Goal: Check status: Check status

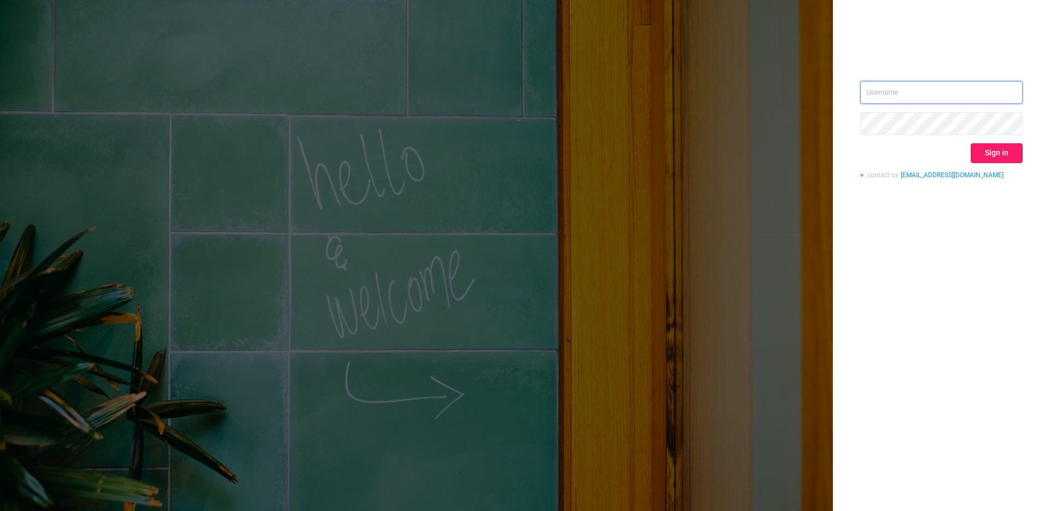
type input "[EMAIL_ADDRESS][DOMAIN_NAME]"
click at [989, 152] on button "Sign in" at bounding box center [996, 153] width 52 height 20
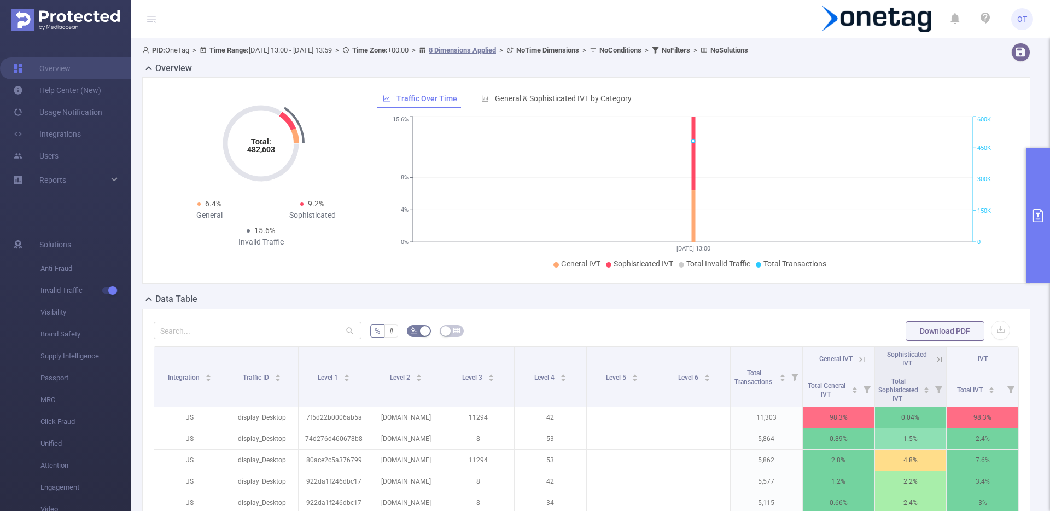
click at [1036, 220] on icon "primary" at bounding box center [1037, 215] width 13 height 13
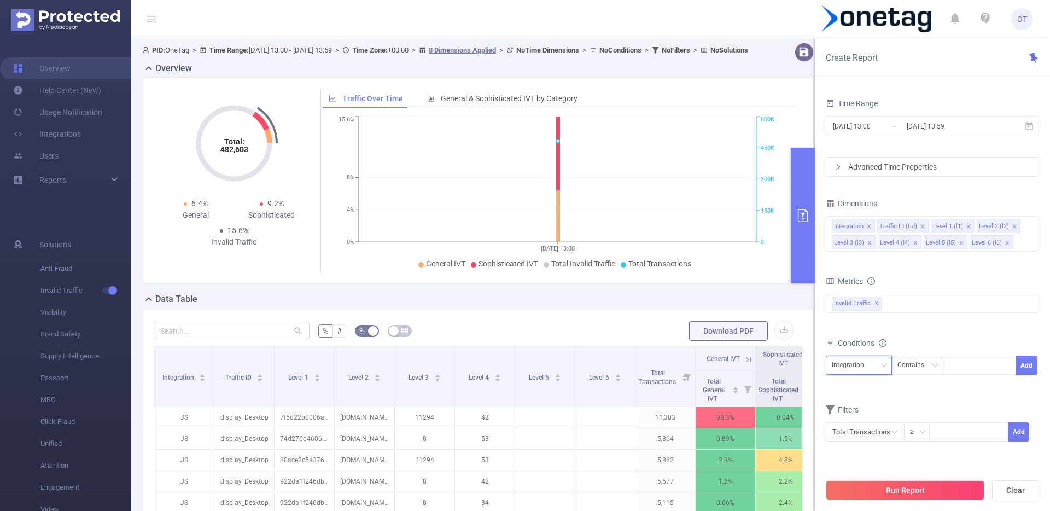
click at [873, 362] on div "Integration" at bounding box center [858, 365] width 54 height 18
click at [859, 316] on li "Level 4 (l4)" at bounding box center [858, 314] width 66 height 17
click at [929, 370] on div "Contains" at bounding box center [914, 365] width 34 height 18
click at [917, 402] on li "Is" at bounding box center [926, 404] width 73 height 17
click at [981, 368] on div at bounding box center [978, 365] width 63 height 18
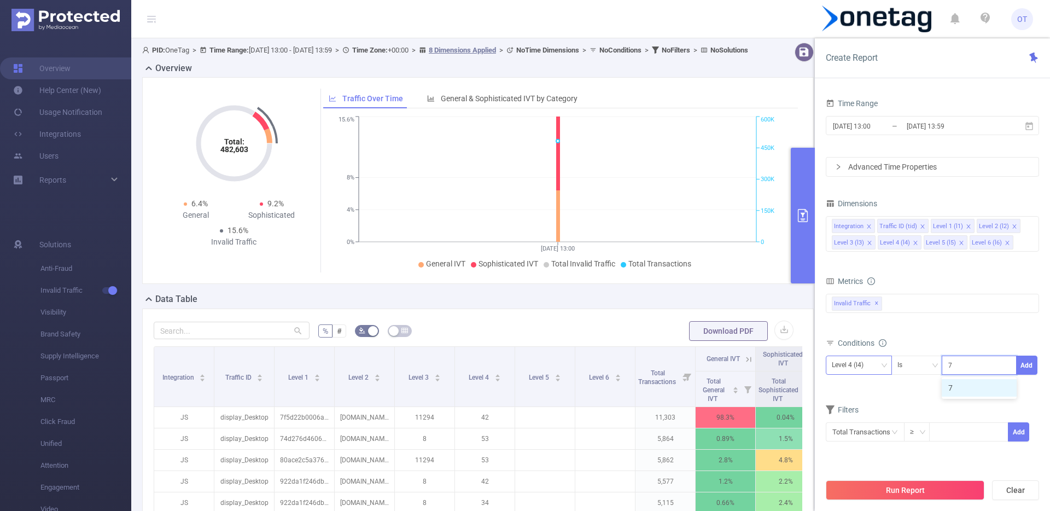
type input "70"
click at [960, 384] on li "70" at bounding box center [978, 387] width 75 height 17
click at [1028, 366] on button "Add" at bounding box center [1026, 364] width 21 height 19
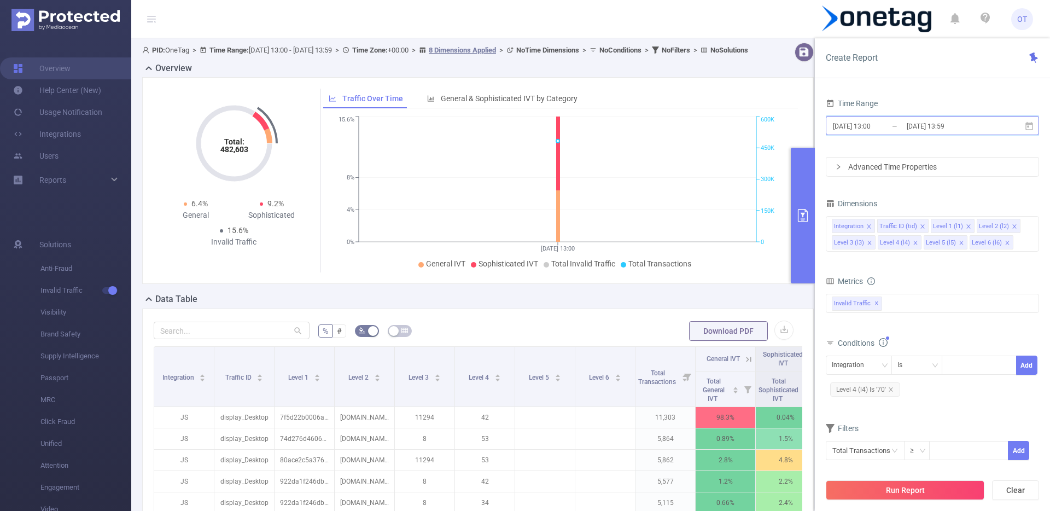
click at [1027, 125] on icon at bounding box center [1029, 125] width 8 height 8
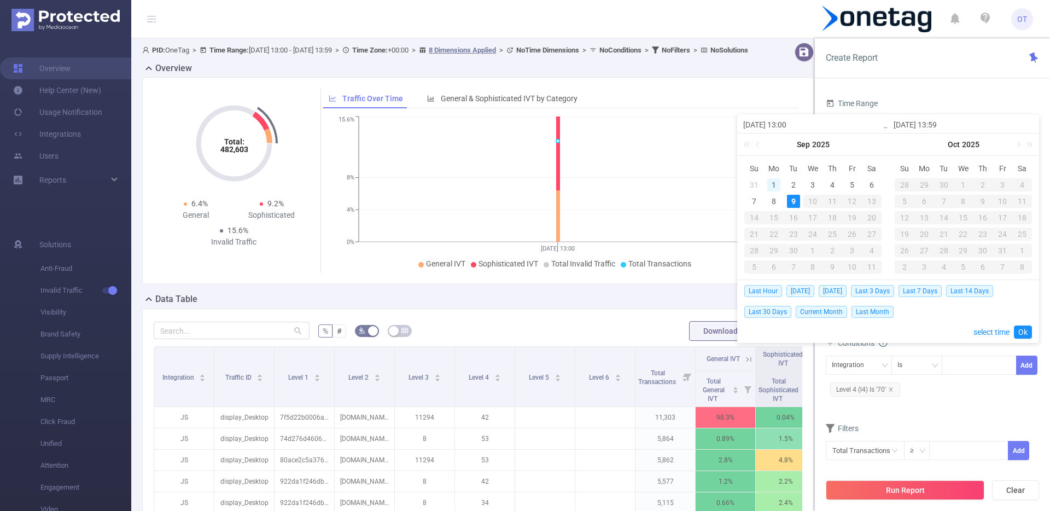
click at [770, 185] on div "1" at bounding box center [773, 184] width 13 height 13
click at [789, 198] on div "9" at bounding box center [793, 201] width 13 height 13
type input "[DATE] 13:00"
click at [1026, 332] on link "Ok" at bounding box center [1022, 331] width 18 height 13
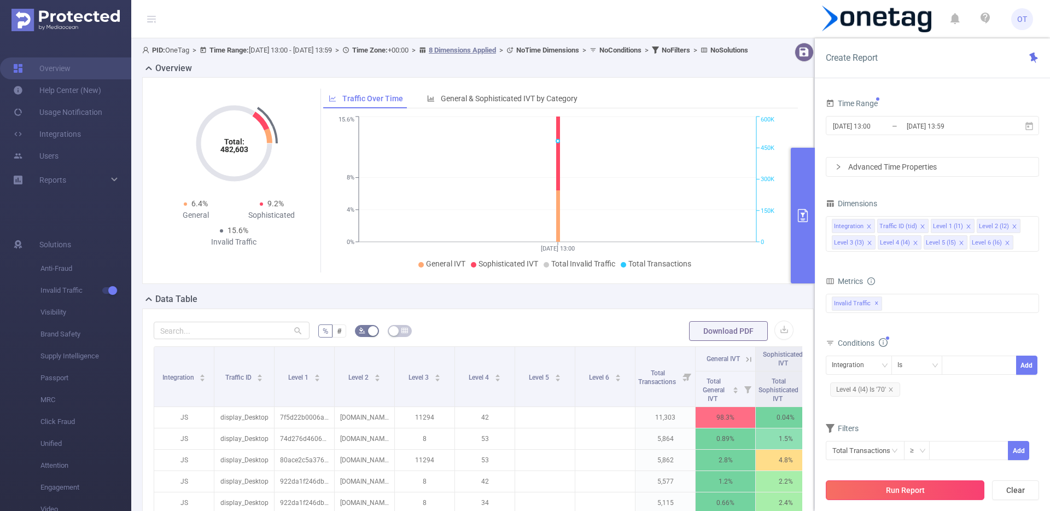
click at [902, 490] on button "Run Report" at bounding box center [904, 490] width 159 height 20
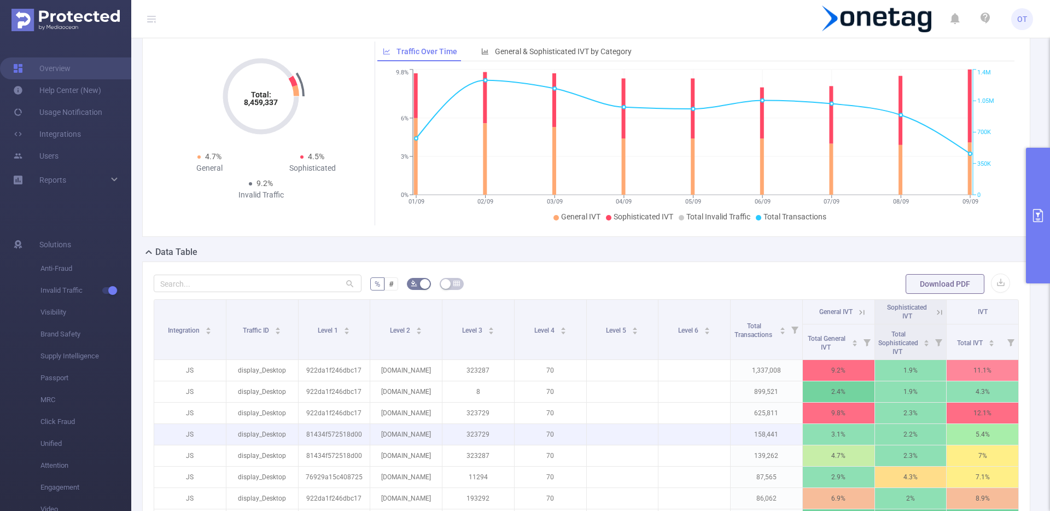
scroll to position [98, 0]
